Goal: Book appointment/travel/reservation

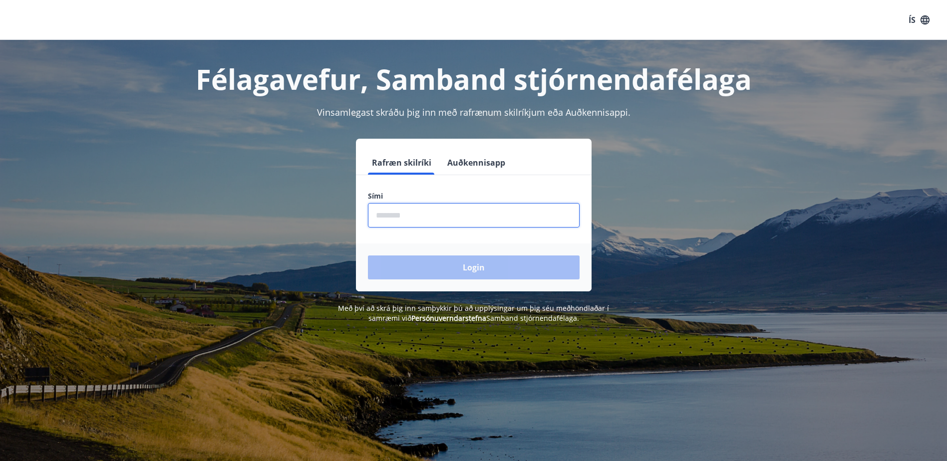
click at [394, 215] on input "phone" at bounding box center [474, 215] width 212 height 24
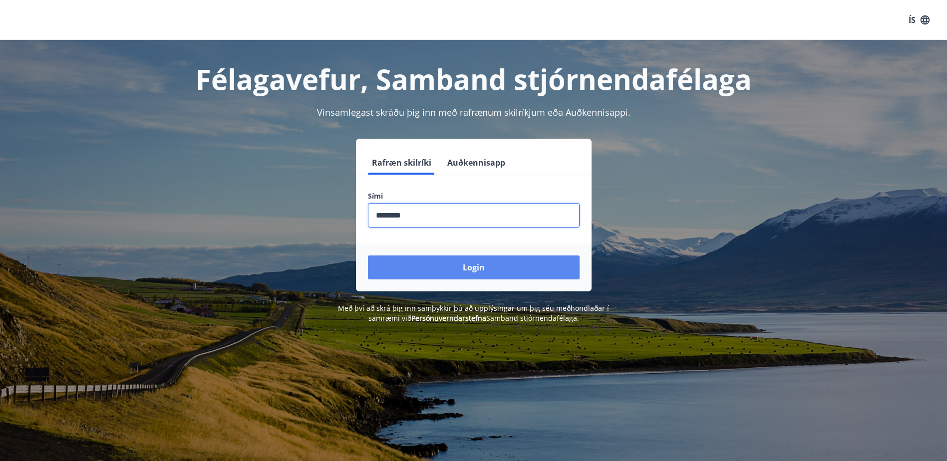
type input "********"
click at [468, 270] on button "Login" at bounding box center [474, 268] width 212 height 24
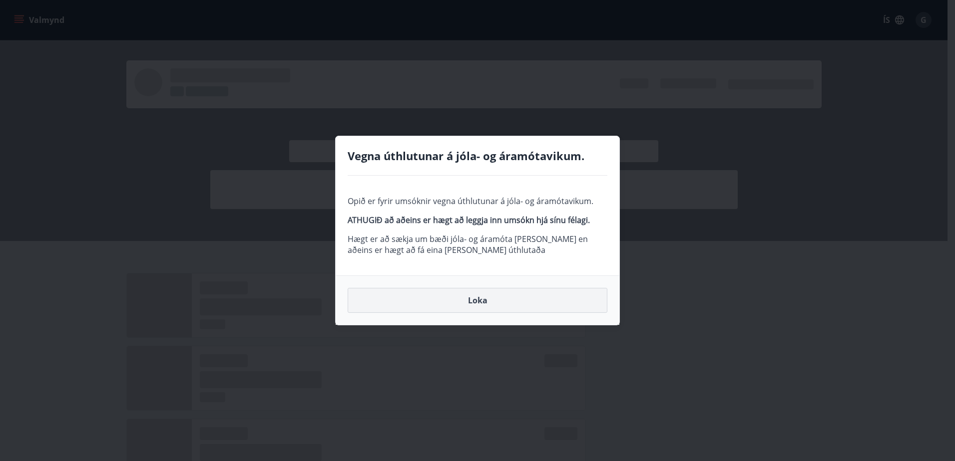
click at [473, 298] on button "Loka" at bounding box center [478, 300] width 260 height 25
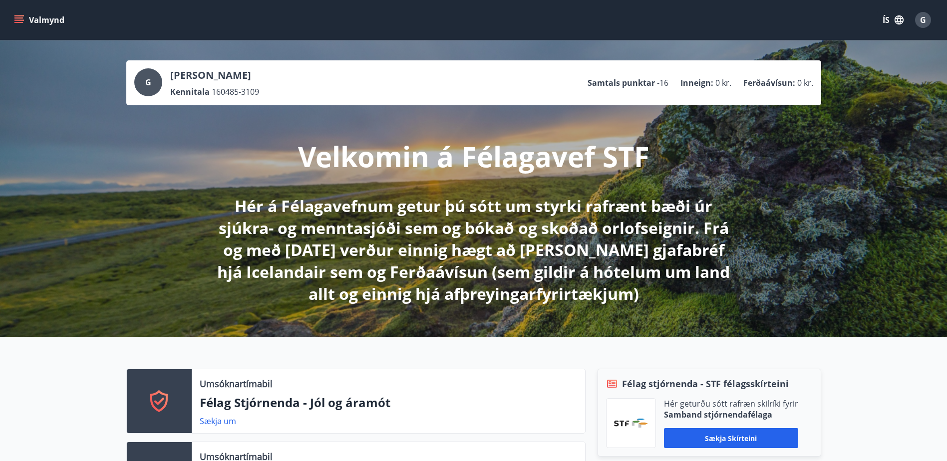
click at [17, 20] on icon "menu" at bounding box center [19, 19] width 11 height 1
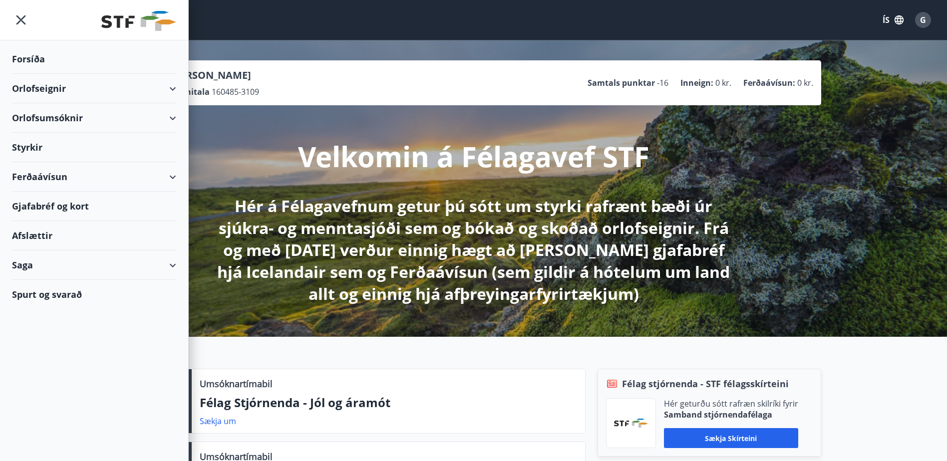
click at [39, 86] on div "Orlofseignir" at bounding box center [94, 88] width 164 height 29
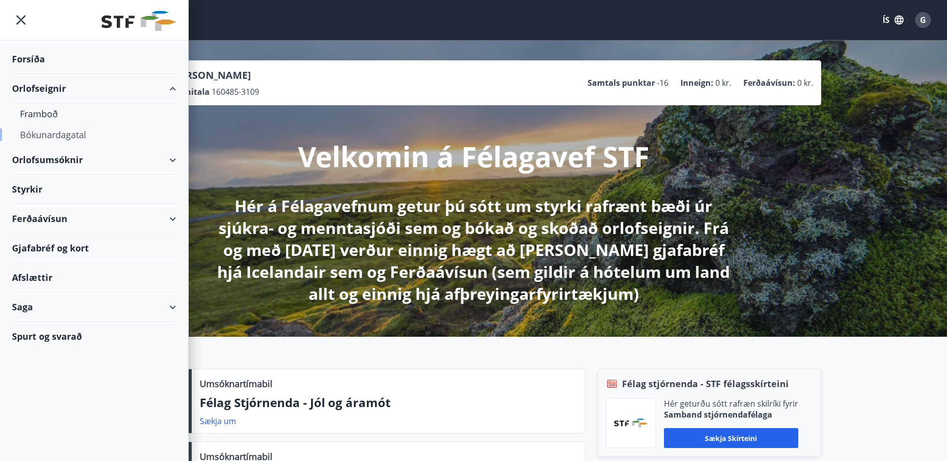
click at [37, 133] on div "Bókunardagatal" at bounding box center [94, 134] width 148 height 21
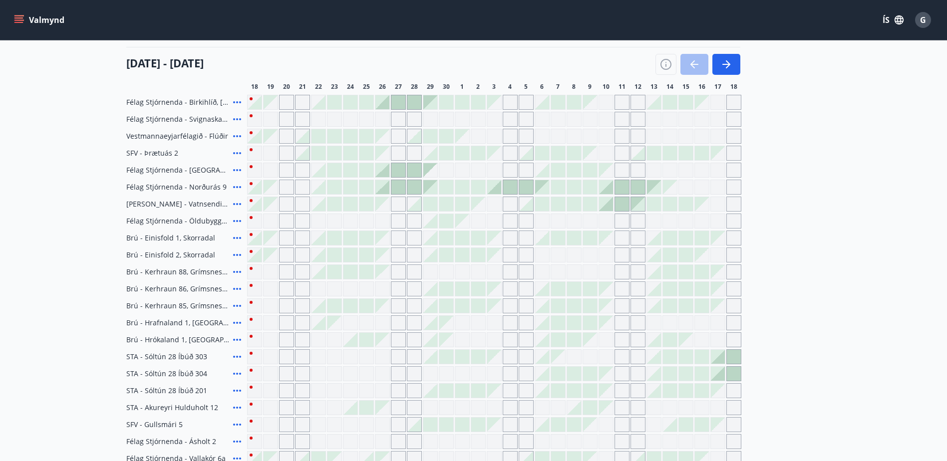
scroll to position [50, 0]
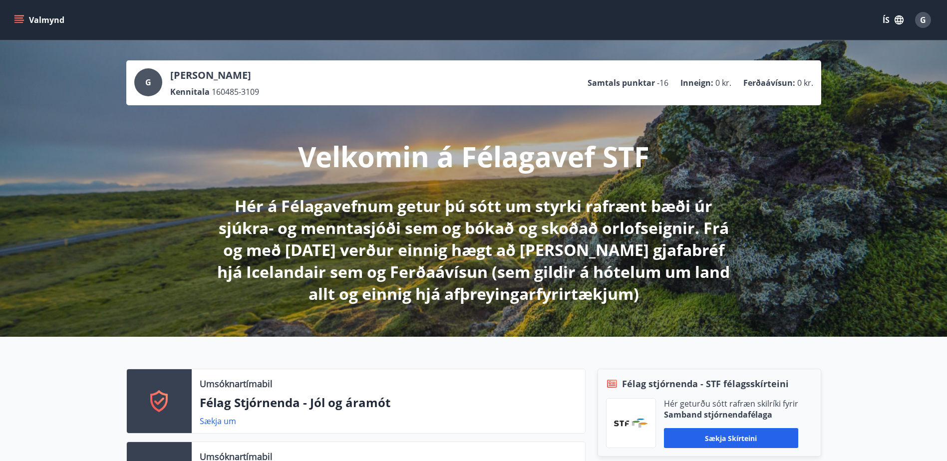
click at [25, 20] on button "Valmynd" at bounding box center [40, 20] width 56 height 18
